Goal: Use online tool/utility: Utilize a website feature to perform a specific function

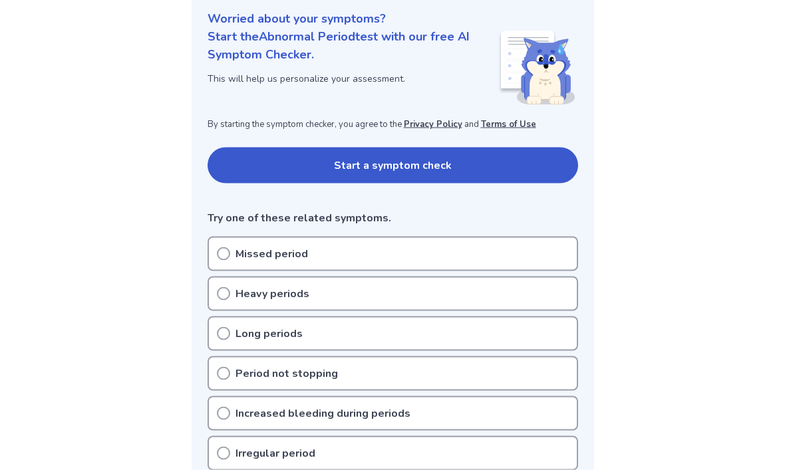
scroll to position [162, 0]
click at [439, 165] on button "Start a symptom check" at bounding box center [393, 165] width 371 height 36
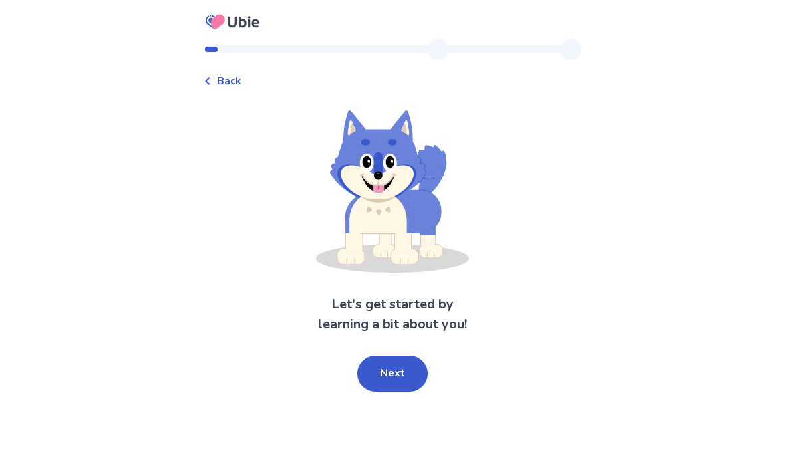
click at [411, 373] on button "Next" at bounding box center [392, 374] width 71 height 36
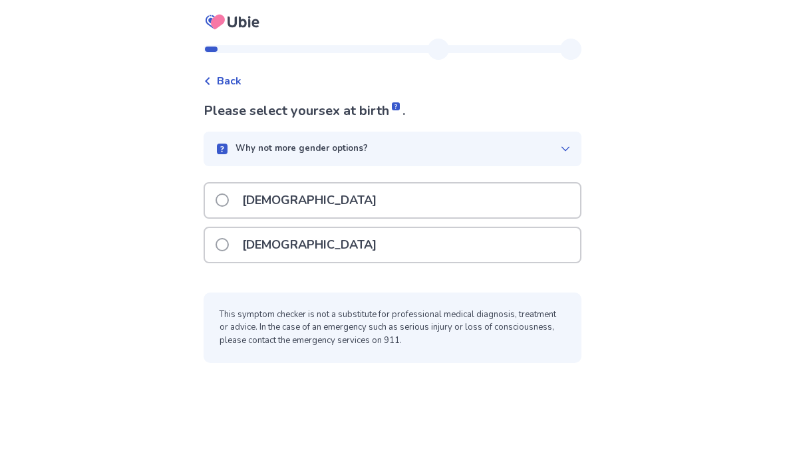
click at [378, 247] on div "[DEMOGRAPHIC_DATA]" at bounding box center [392, 245] width 375 height 34
click at [550, 152] on div "Why not more gender options?" at bounding box center [387, 148] width 346 height 13
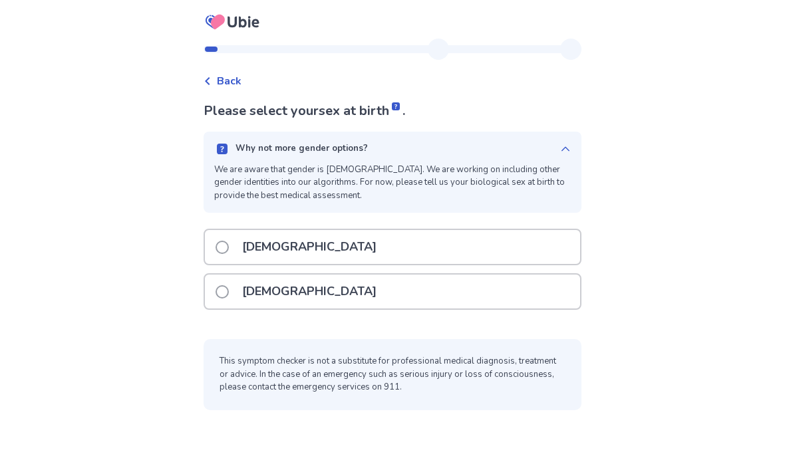
click at [572, 133] on div "Why not more gender options? We are aware that gender is [DEMOGRAPHIC_DATA]. We…" at bounding box center [393, 172] width 378 height 81
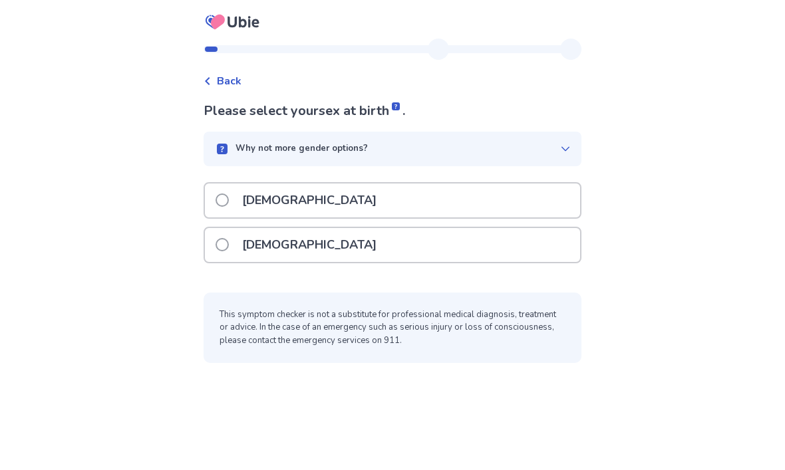
click at [224, 251] on label "[DEMOGRAPHIC_DATA]" at bounding box center [300, 245] width 169 height 34
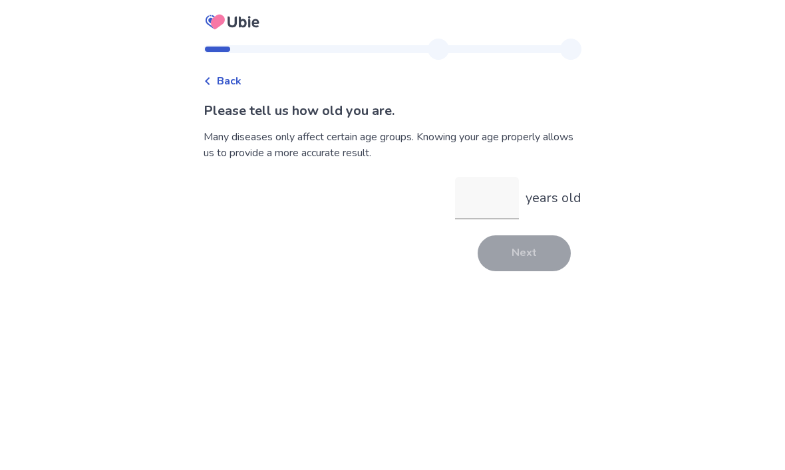
click at [492, 194] on input "years old" at bounding box center [487, 198] width 64 height 43
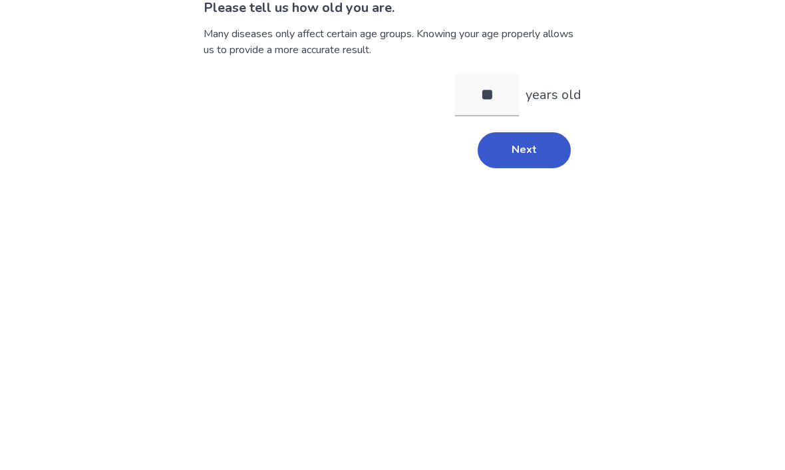
click at [540, 236] on button "Next" at bounding box center [524, 254] width 93 height 36
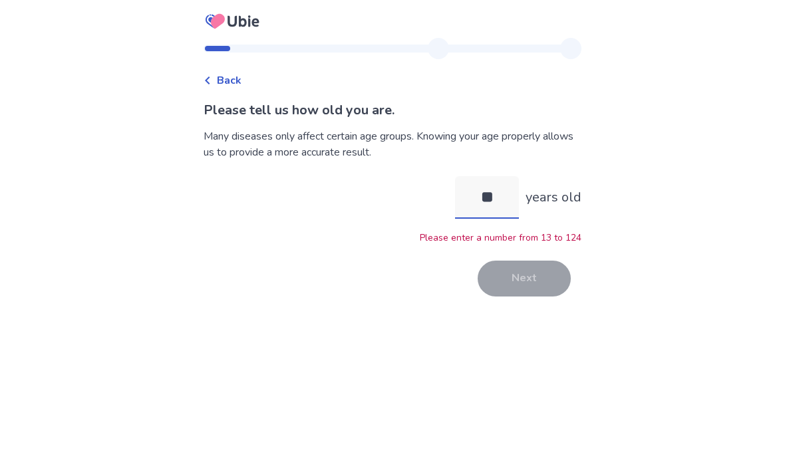
click at [510, 177] on input "**" at bounding box center [487, 198] width 64 height 43
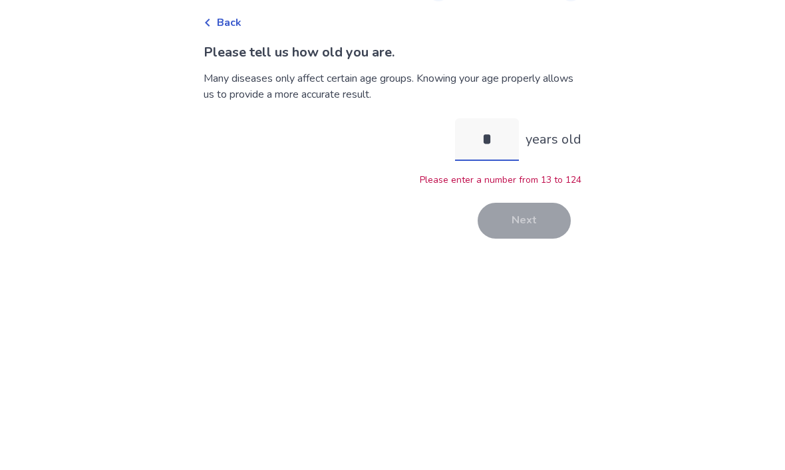
type input "**"
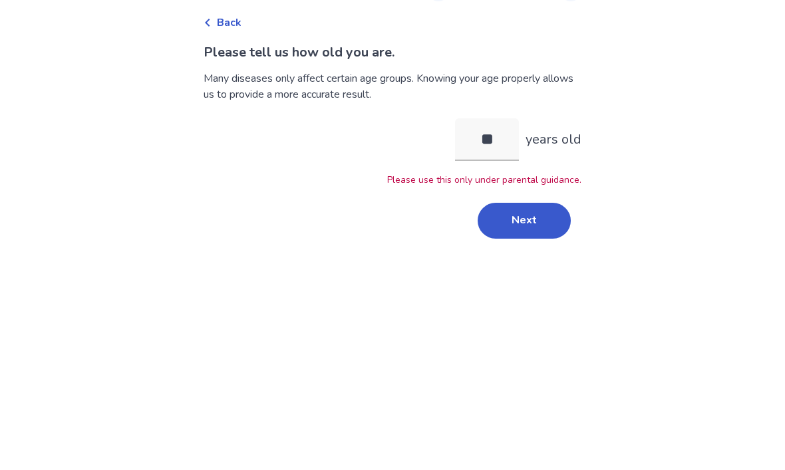
click at [548, 262] on button "Next" at bounding box center [524, 280] width 93 height 36
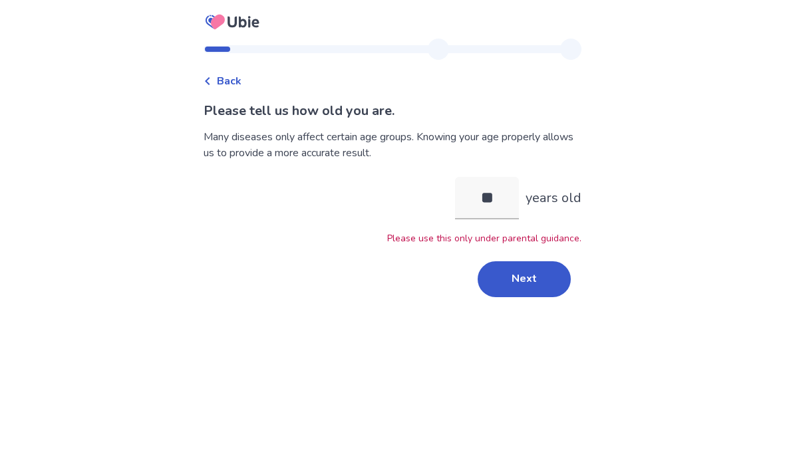
click at [549, 279] on button "Next" at bounding box center [524, 280] width 93 height 36
